Goal: Complete application form

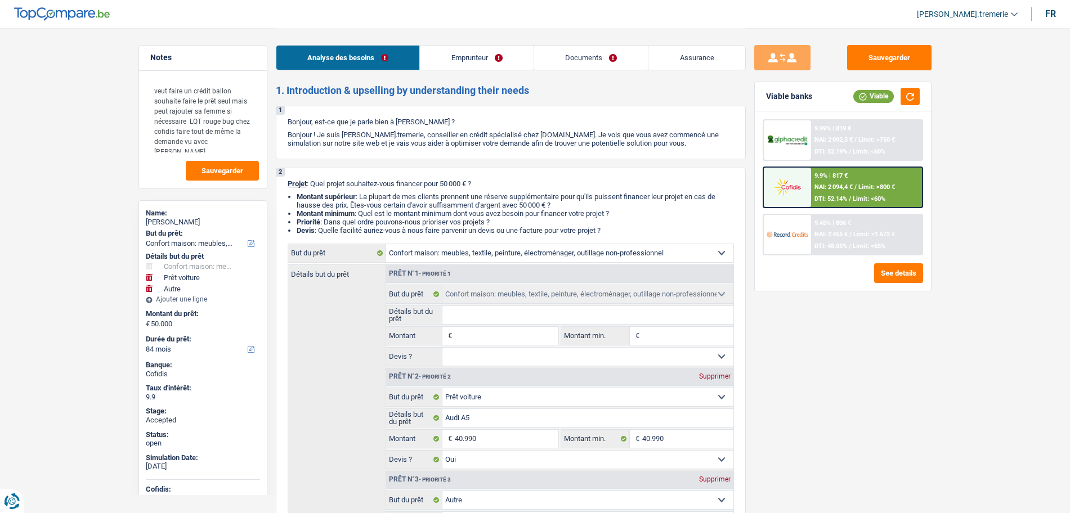
select select "household"
select select "car"
select select "other"
select select "84"
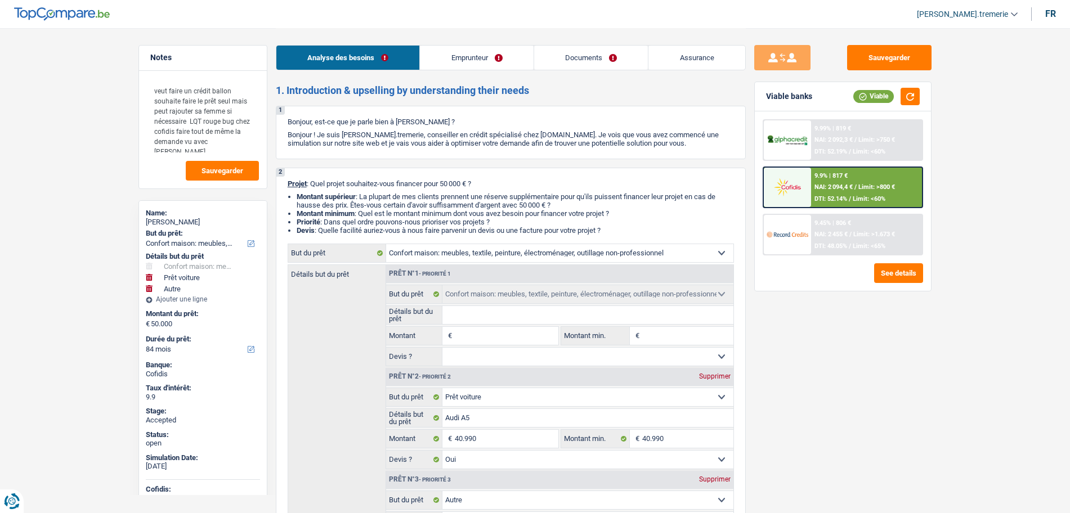
select select "household"
select select "car"
select select "yes"
select select "other"
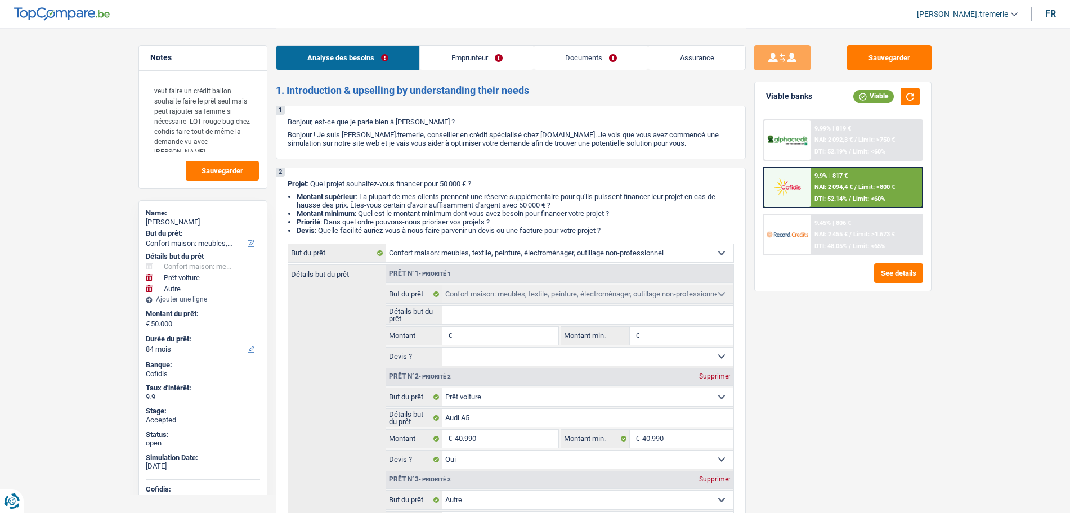
select select "84"
select select "privateEmployee"
select select "netSalary"
select select "familyAllowances"
select select "mealVouchers"
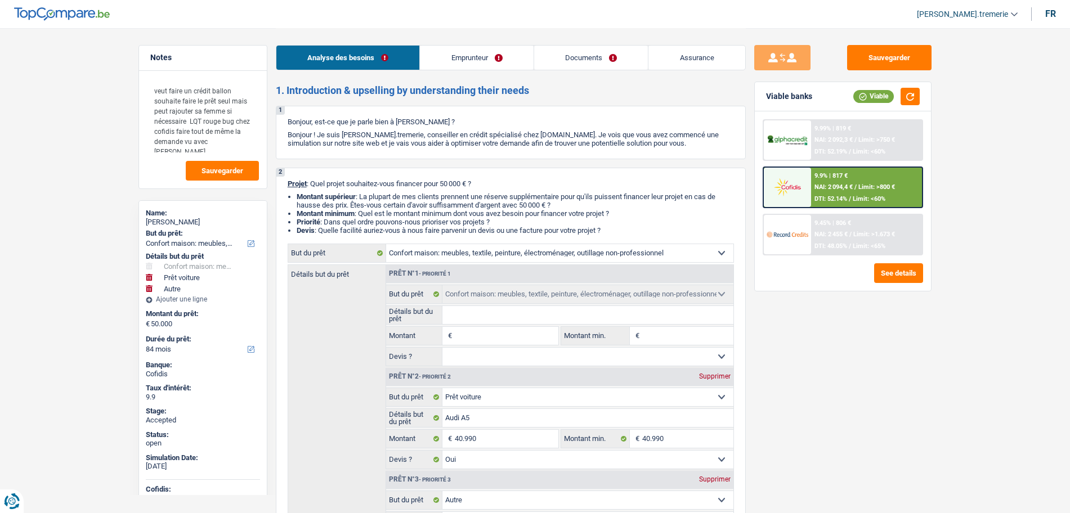
select select "rents"
select select "cardOrCredit"
select select "household"
select select "car"
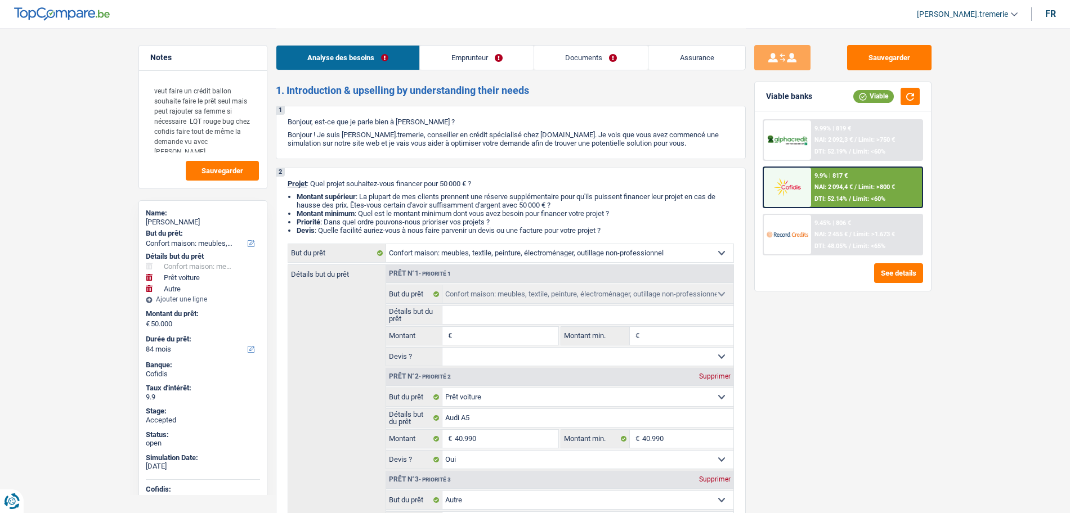
select select "yes"
select select "other"
select select "84"
click at [599, 60] on link "Documents" at bounding box center [591, 58] width 114 height 24
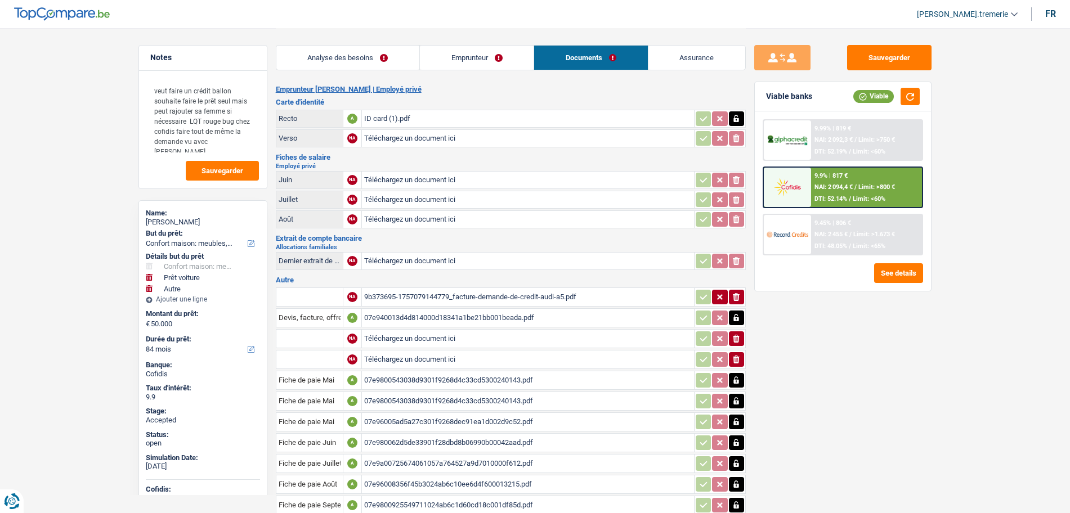
click at [516, 61] on link "Emprunteur" at bounding box center [477, 58] width 114 height 24
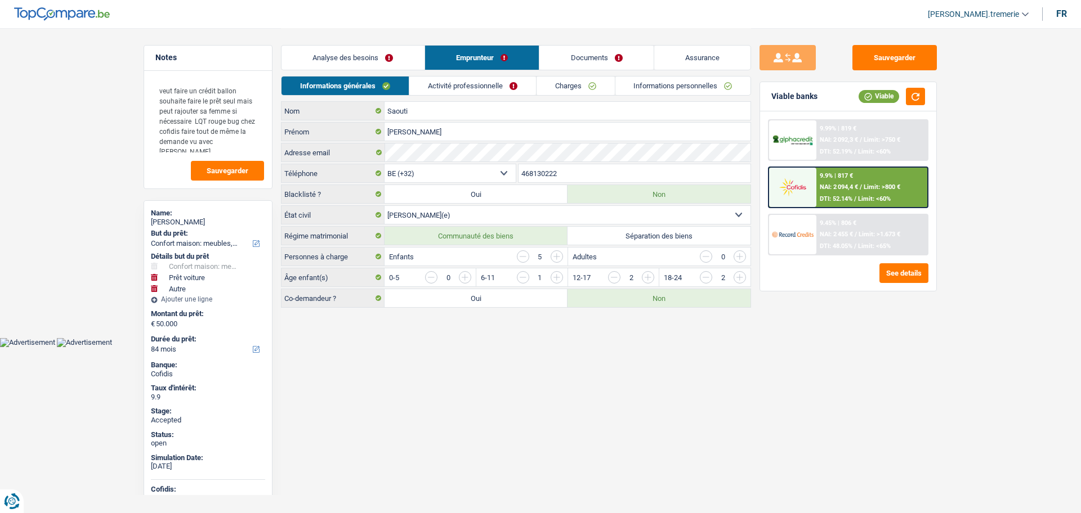
click at [658, 85] on link "Informations personnelles" at bounding box center [683, 86] width 136 height 19
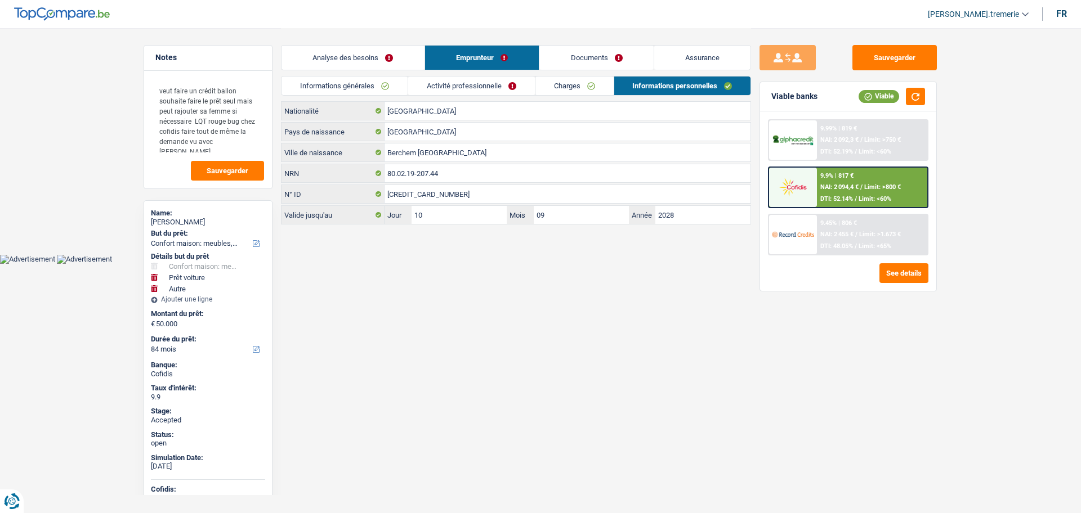
click at [807, 194] on img at bounding box center [793, 187] width 42 height 21
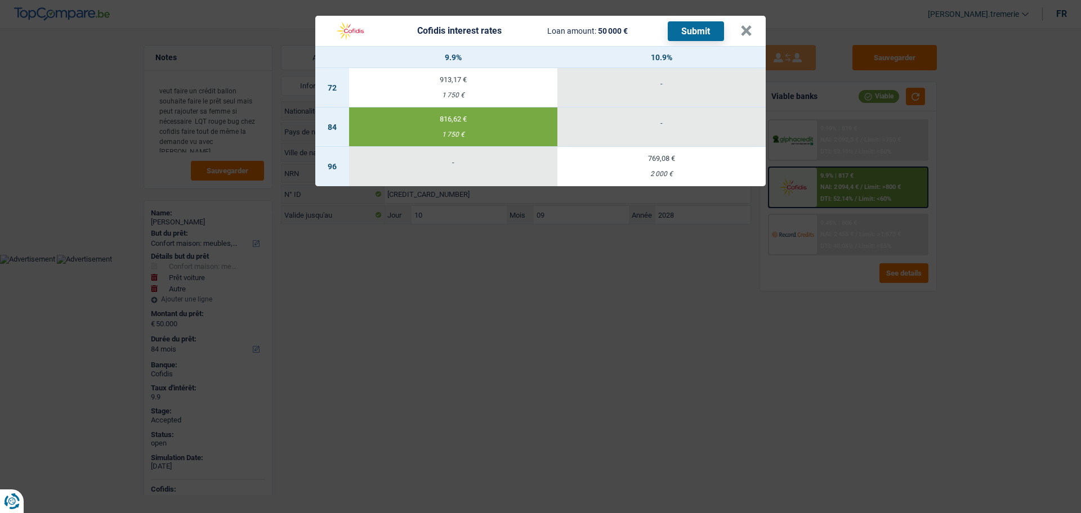
click at [686, 30] on button "Submit" at bounding box center [696, 31] width 56 height 20
click at [751, 25] on button "×" at bounding box center [746, 30] width 12 height 11
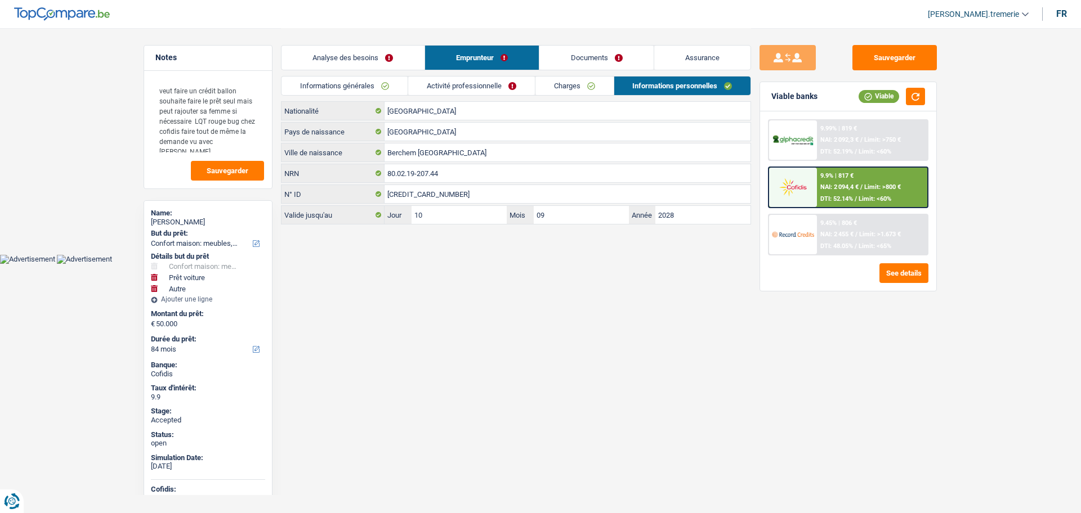
click at [612, 54] on link "Documents" at bounding box center [596, 58] width 114 height 24
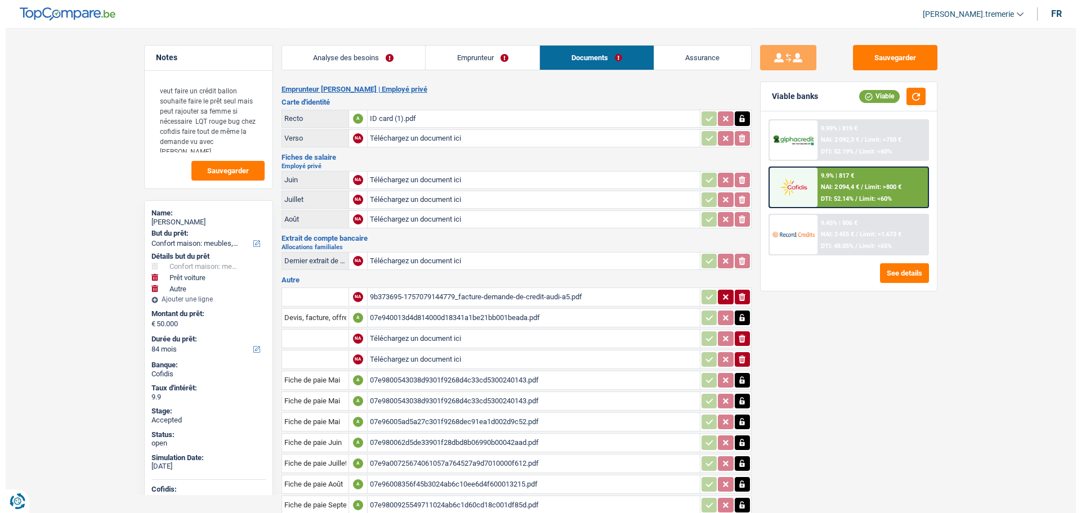
scroll to position [303, 0]
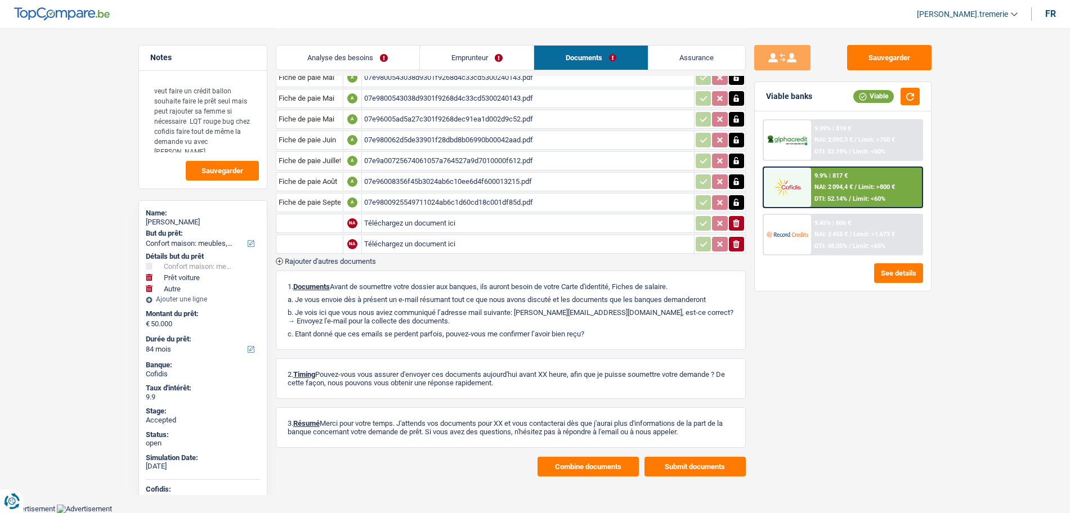
click at [560, 457] on button "Combine documents" at bounding box center [588, 467] width 101 height 20
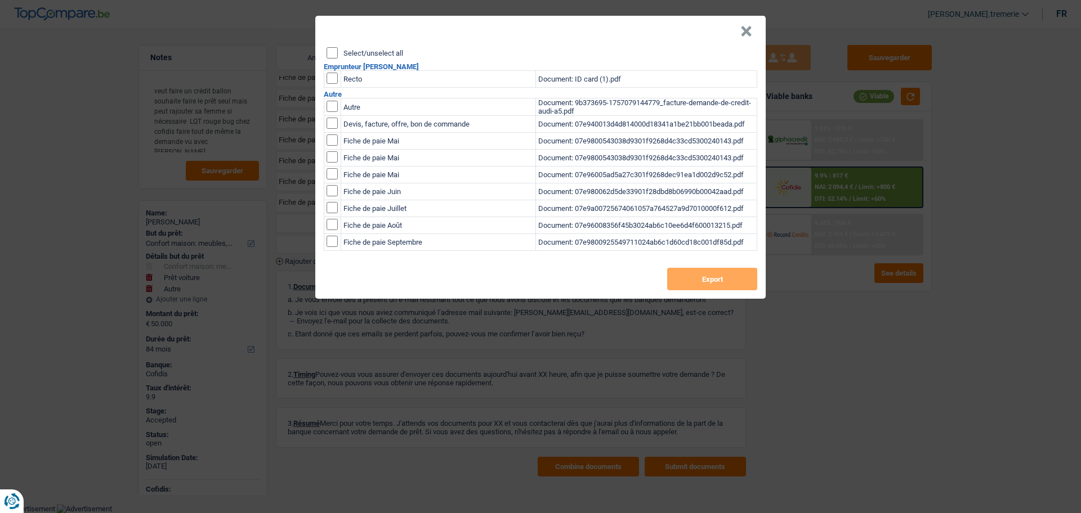
click at [331, 84] on td at bounding box center [332, 79] width 17 height 17
click at [333, 78] on input "checkbox" at bounding box center [332, 78] width 11 height 11
checkbox input "true"
click at [333, 119] on input "checkbox" at bounding box center [332, 123] width 11 height 11
checkbox input "true"
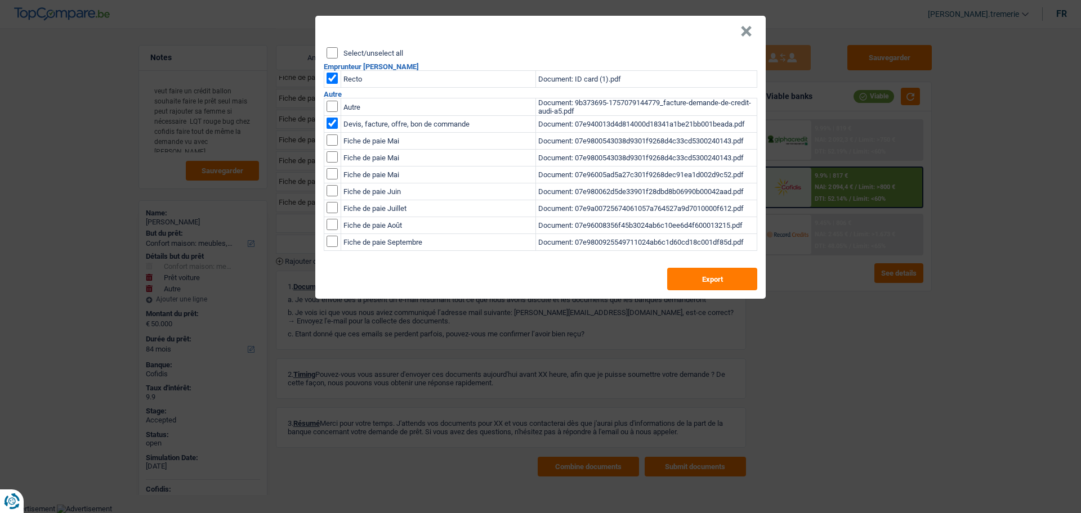
click at [332, 190] on input "checkbox" at bounding box center [332, 190] width 11 height 11
checkbox input "true"
click at [332, 202] on input "checkbox" at bounding box center [332, 207] width 11 height 11
checkbox input "true"
click at [332, 227] on input "checkbox" at bounding box center [332, 224] width 11 height 11
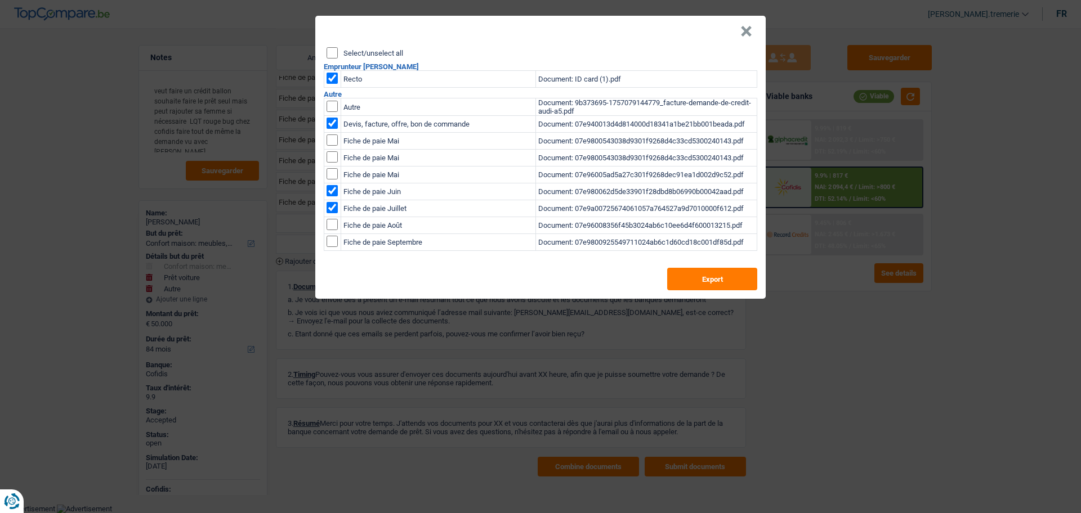
checkbox input "true"
click at [333, 247] on input "checkbox" at bounding box center [332, 241] width 11 height 11
checkbox input "true"
click at [330, 189] on input "checkbox" at bounding box center [332, 190] width 11 height 11
checkbox input "false"
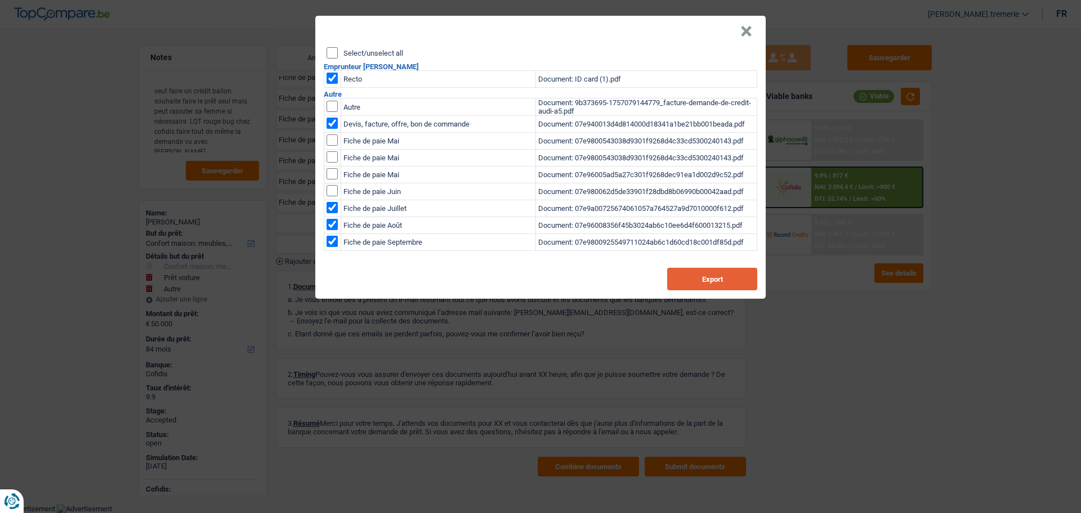
click at [734, 282] on button "Export" at bounding box center [712, 279] width 90 height 23
click at [678, 34] on header "×" at bounding box center [540, 32] width 450 height 32
click at [749, 31] on button "×" at bounding box center [746, 31] width 12 height 11
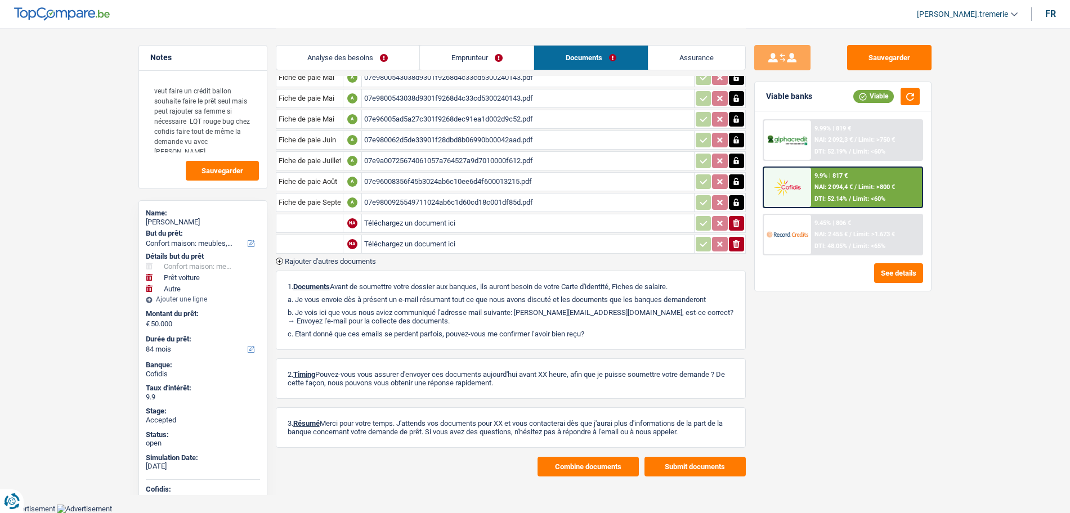
click at [684, 468] on button "Submit documents" at bounding box center [695, 467] width 101 height 20
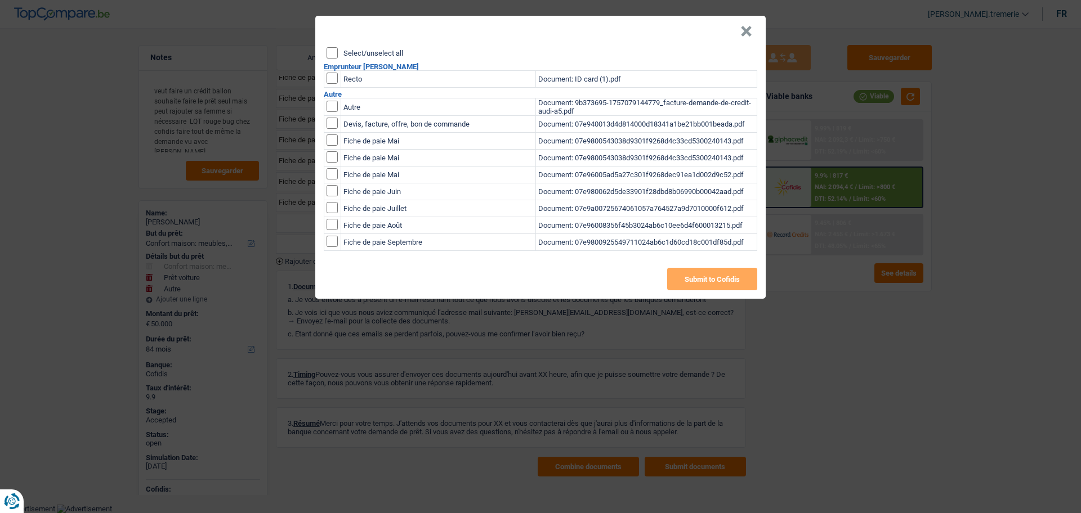
click at [327, 78] on input "checkbox" at bounding box center [332, 78] width 11 height 11
checkbox input "true"
click at [332, 192] on input "checkbox" at bounding box center [332, 190] width 11 height 11
checkbox input "true"
click at [333, 209] on input "checkbox" at bounding box center [332, 207] width 11 height 11
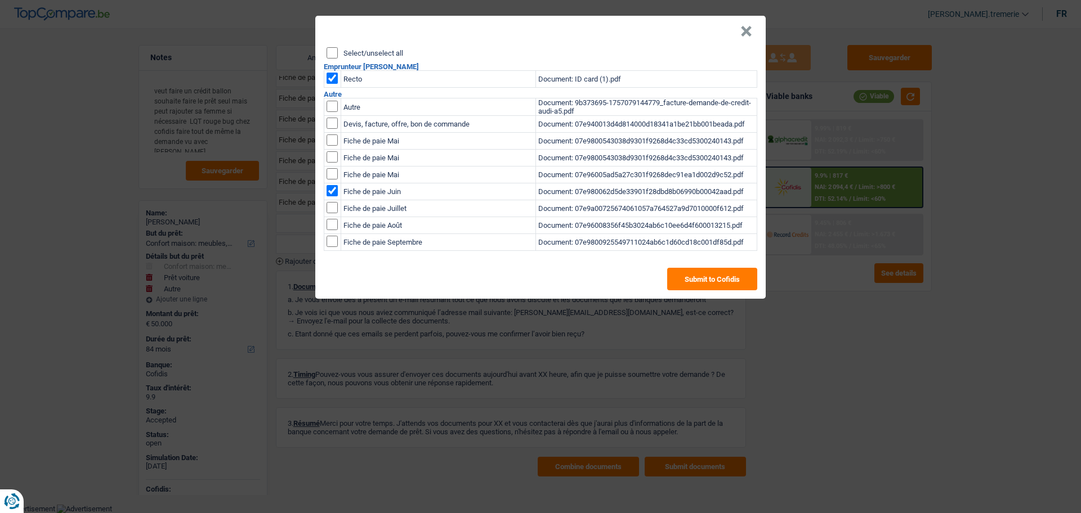
checkbox input "true"
click at [333, 227] on input "checkbox" at bounding box center [332, 224] width 11 height 11
checkbox input "true"
click at [333, 240] on input "checkbox" at bounding box center [332, 241] width 11 height 11
checkbox input "true"
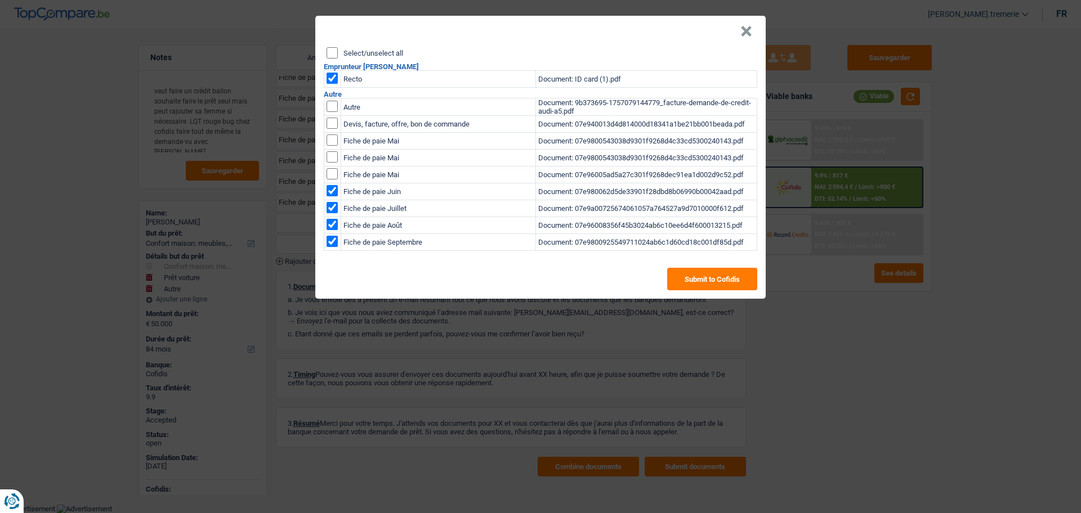
click at [332, 198] on td at bounding box center [332, 192] width 17 height 17
click at [325, 192] on td at bounding box center [332, 192] width 17 height 17
click at [334, 192] on input "checkbox" at bounding box center [332, 190] width 11 height 11
checkbox input "false"
click at [702, 284] on button "Submit to Cofidis" at bounding box center [712, 279] width 90 height 23
